Goal: Task Accomplishment & Management: Manage account settings

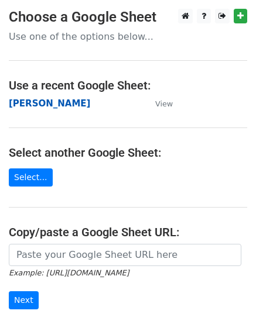
click at [28, 105] on strong "Olivia" at bounding box center [49, 103] width 81 height 11
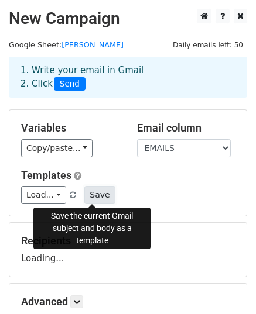
click at [85, 194] on button "Save" at bounding box center [99, 195] width 30 height 18
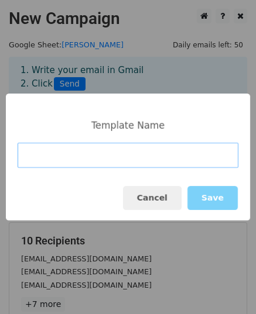
drag, startPoint x: 109, startPoint y: 159, endPoint x: 115, endPoint y: 161, distance: 6.3
click at [109, 159] on input at bounding box center [128, 155] width 221 height 25
paste input "Your First Digitizing – Only Pay If You Approve"
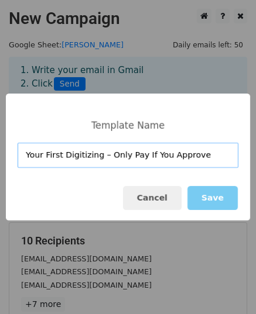
type input "Your First Digitizing – Only Pay If You Approve"
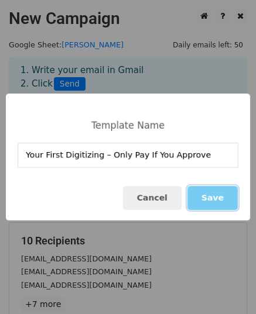
click at [216, 196] on button "Save" at bounding box center [212, 198] width 50 height 24
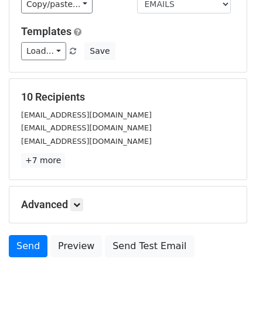
scroll to position [184, 0]
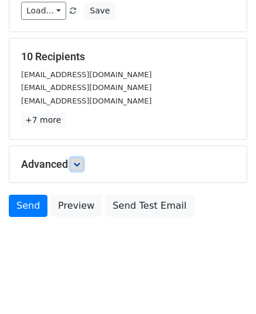
click at [83, 168] on link at bounding box center [76, 164] width 13 height 13
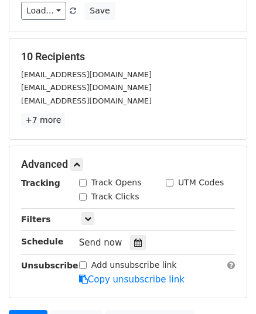
click at [82, 183] on input "Track Opens" at bounding box center [83, 183] width 8 height 8
checkbox input "true"
click at [83, 195] on input "Track Clicks" at bounding box center [83, 197] width 8 height 8
checkbox input "true"
click at [170, 180] on input "UTM Codes" at bounding box center [170, 183] width 8 height 8
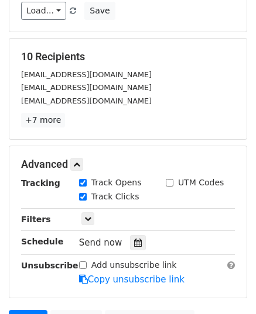
checkbox input "true"
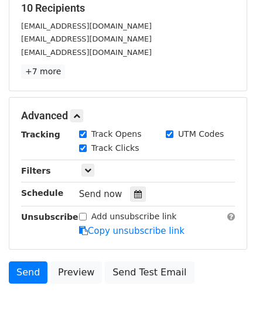
scroll to position [299, 0]
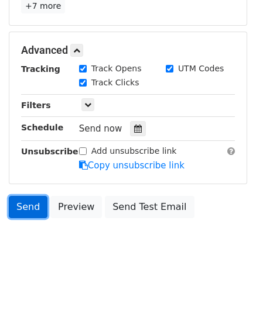
click at [35, 208] on link "Send" at bounding box center [28, 207] width 39 height 22
